Goal: Task Accomplishment & Management: Use online tool/utility

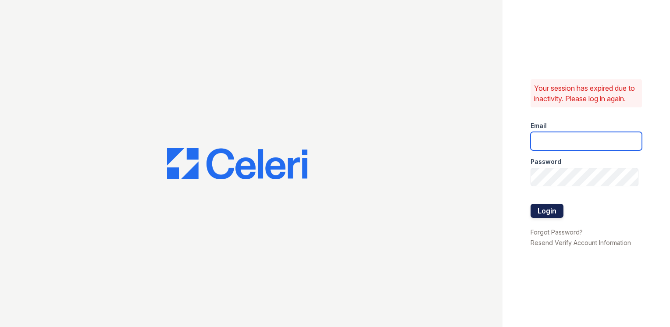
type input "wray1@cafmanagement.com"
click at [538, 211] on button "Login" at bounding box center [546, 211] width 33 height 14
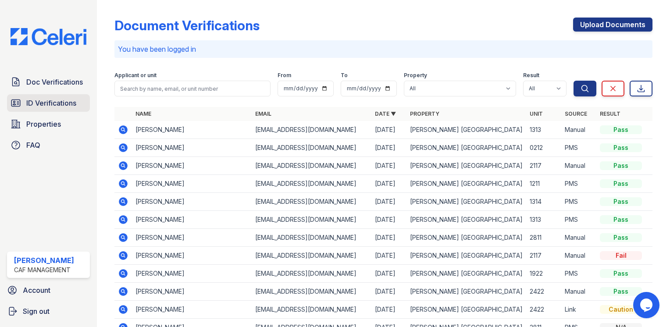
click at [39, 103] on span "ID Verifications" at bounding box center [51, 103] width 50 height 11
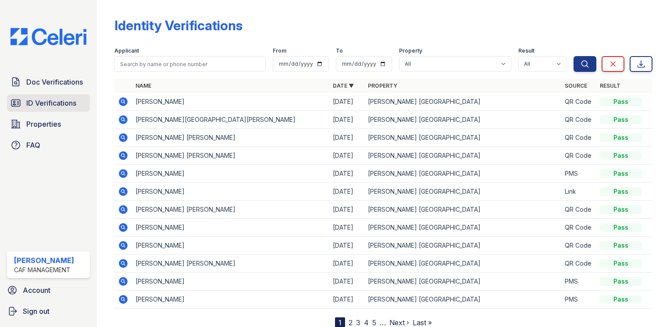
click at [20, 105] on icon at bounding box center [15, 103] width 9 height 7
click at [81, 105] on link "ID Verifications" at bounding box center [48, 103] width 83 height 18
